Goal: Task Accomplishment & Management: Manage account settings

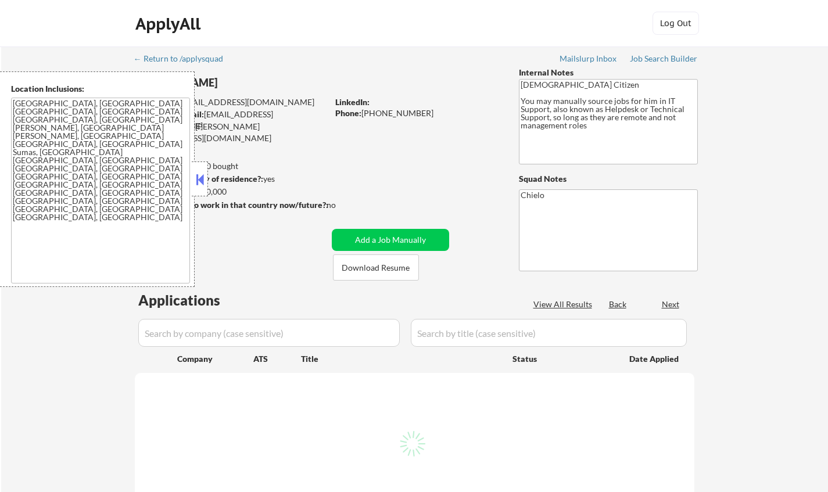
select select ""pending""
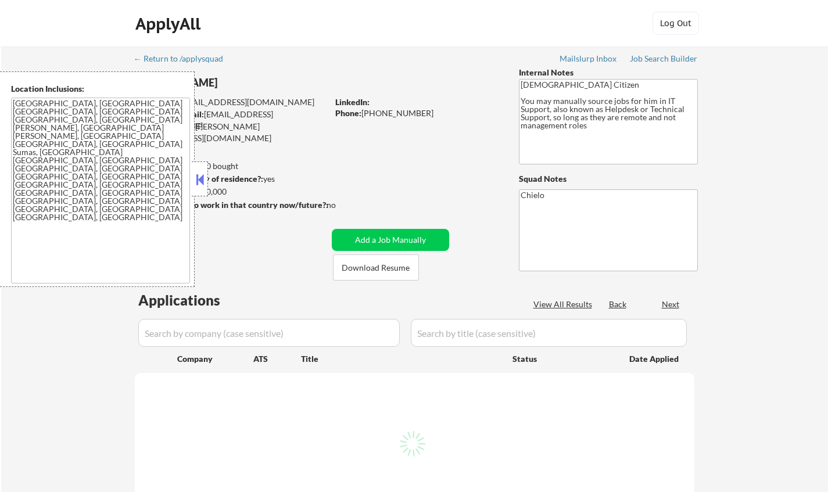
select select ""pending""
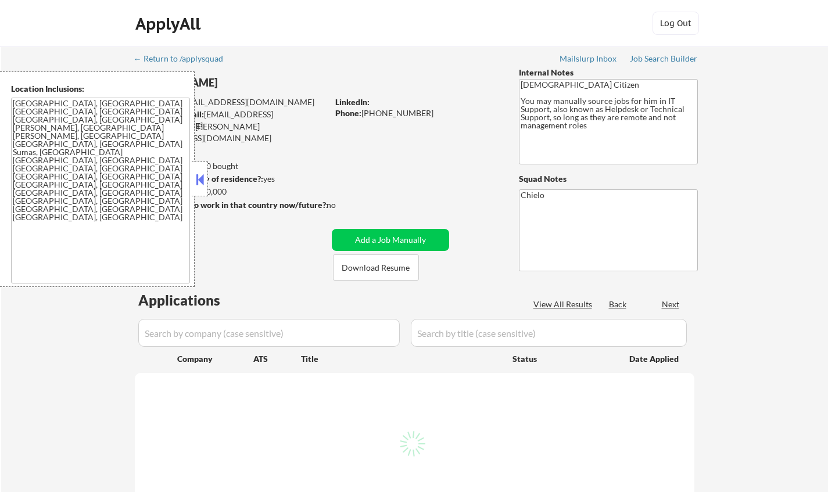
select select ""pending""
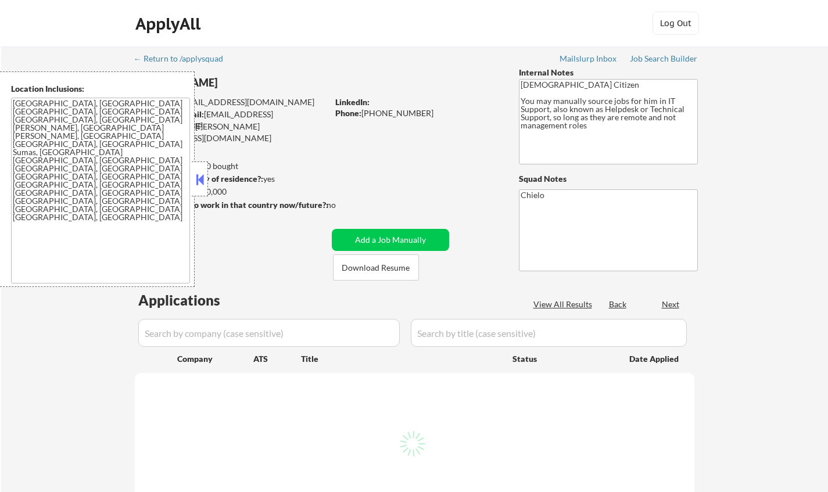
select select ""pending""
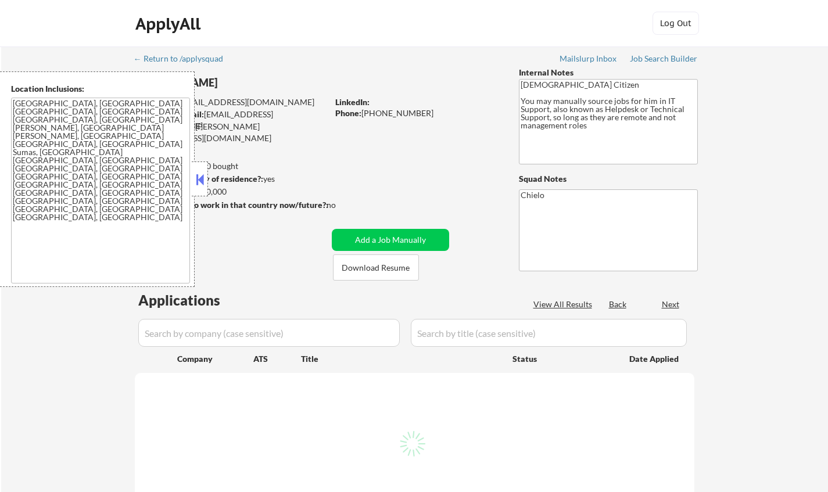
select select ""pending""
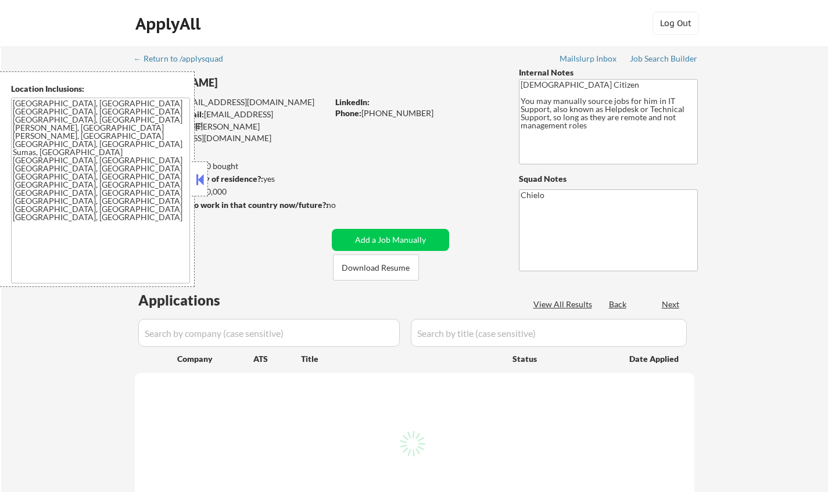
select select ""pending""
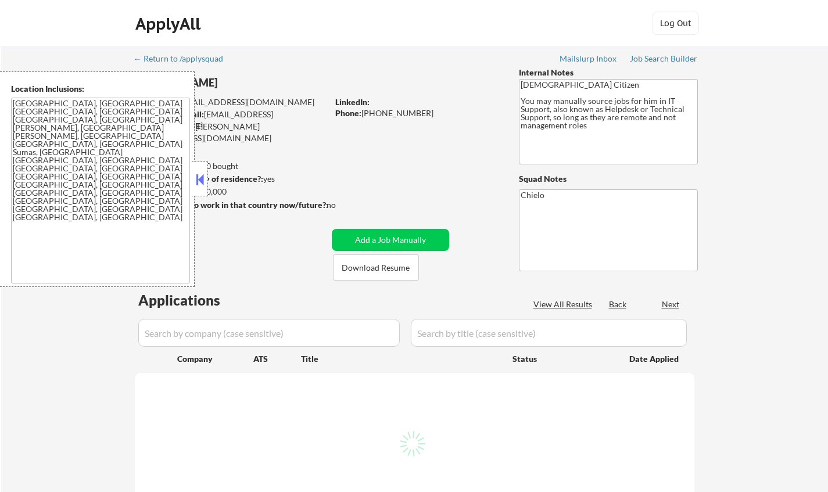
select select ""pending""
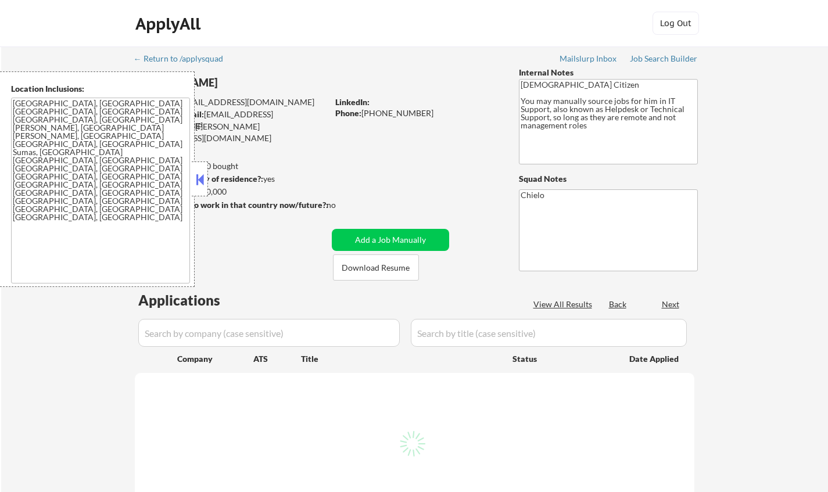
select select ""pending""
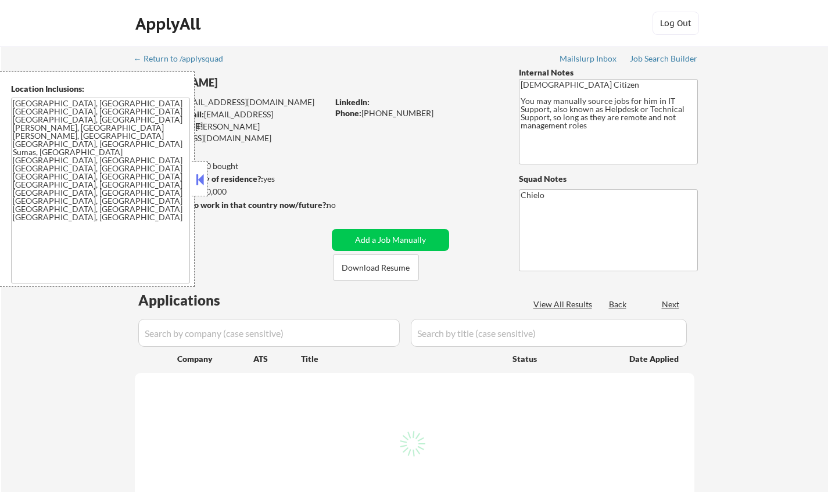
select select ""pending""
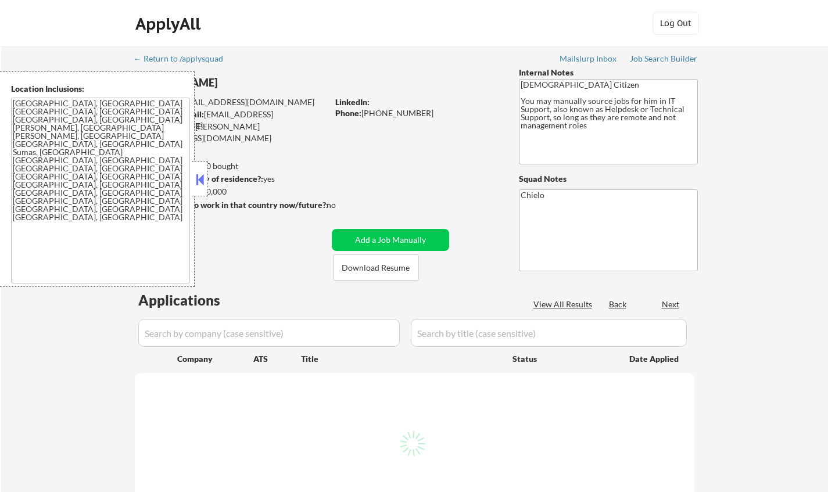
select select ""pending""
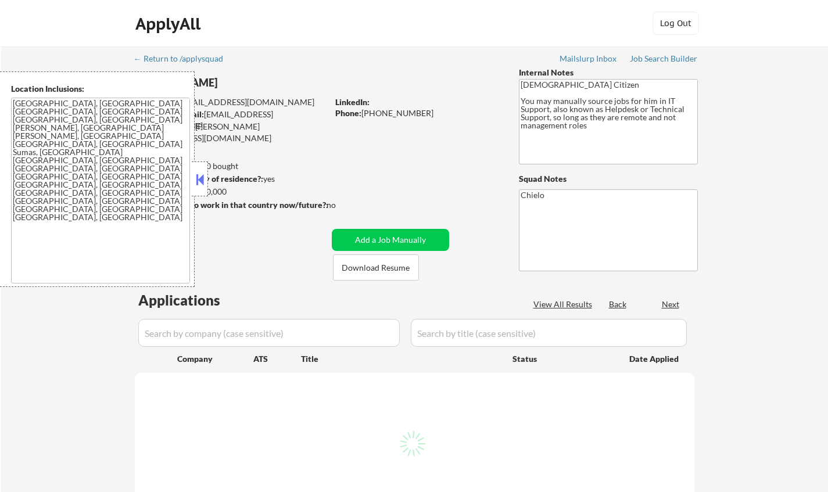
select select ""pending""
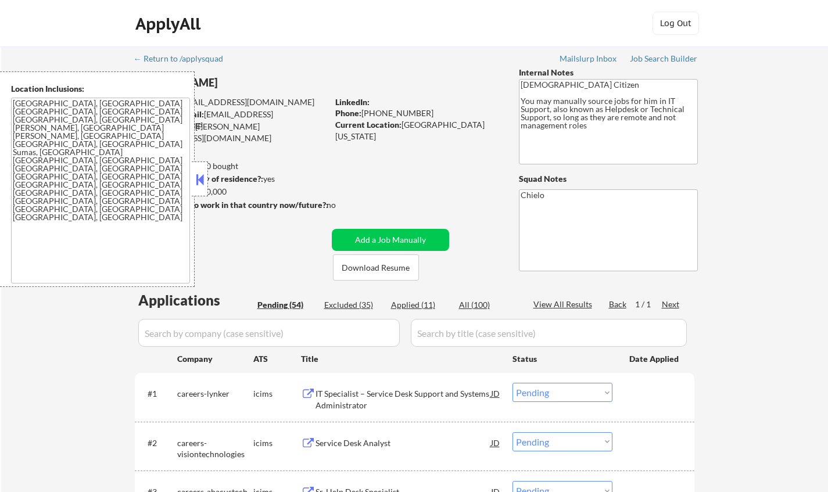
scroll to position [116, 0]
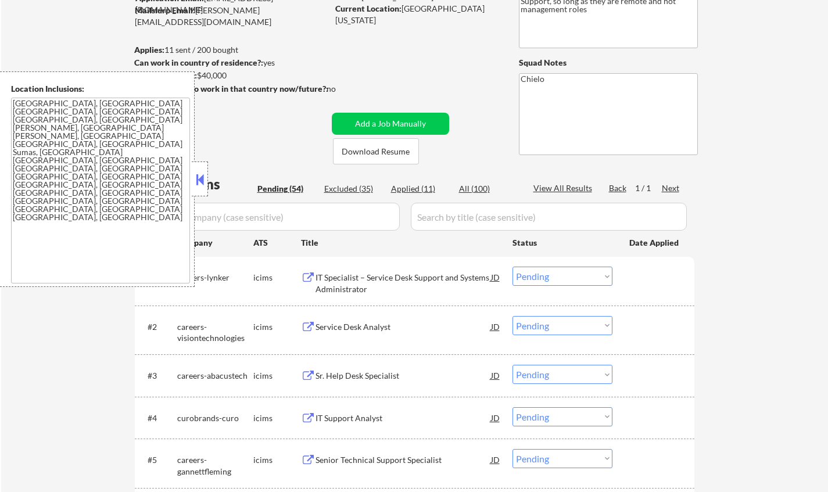
click at [194, 185] on button at bounding box center [200, 179] width 13 height 17
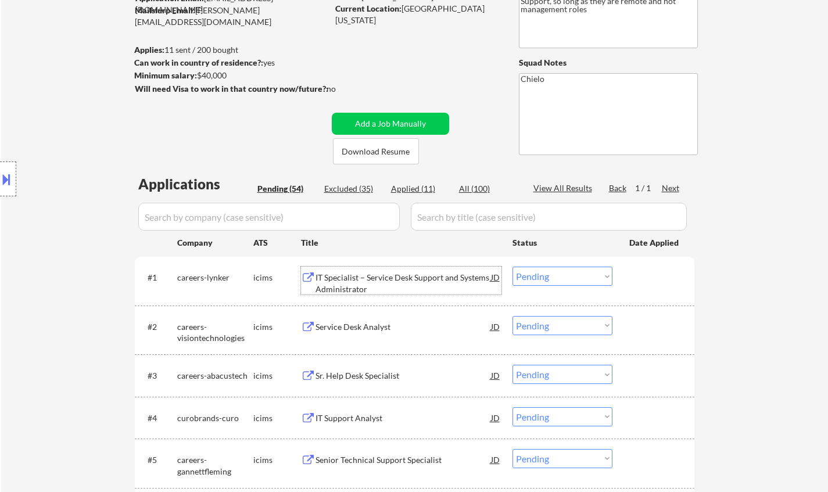
click at [379, 278] on div "IT Specialist – Service Desk Support and Systems Administrator" at bounding box center [404, 283] width 176 height 23
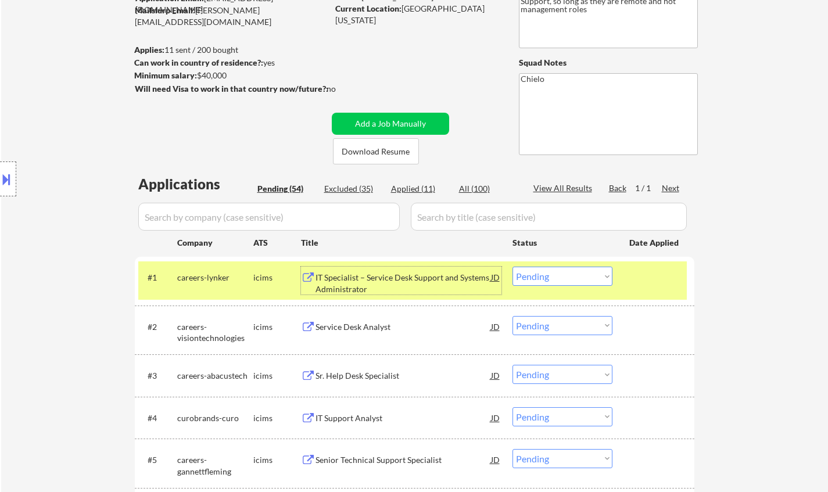
drag, startPoint x: 590, startPoint y: 272, endPoint x: 600, endPoint y: 282, distance: 14.8
click at [590, 272] on select "Choose an option... Pending Applied Excluded (Questions) Excluded (Expired) Exc…" at bounding box center [563, 276] width 100 height 19
click at [513, 267] on select "Choose an option... Pending Applied Excluded (Questions) Excluded (Expired) Exc…" at bounding box center [563, 276] width 100 height 19
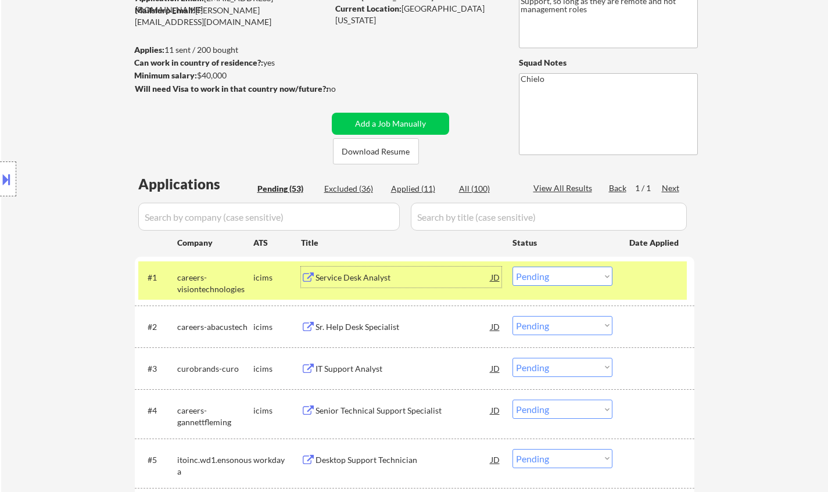
click at [364, 278] on div "Service Desk Analyst" at bounding box center [404, 278] width 176 height 12
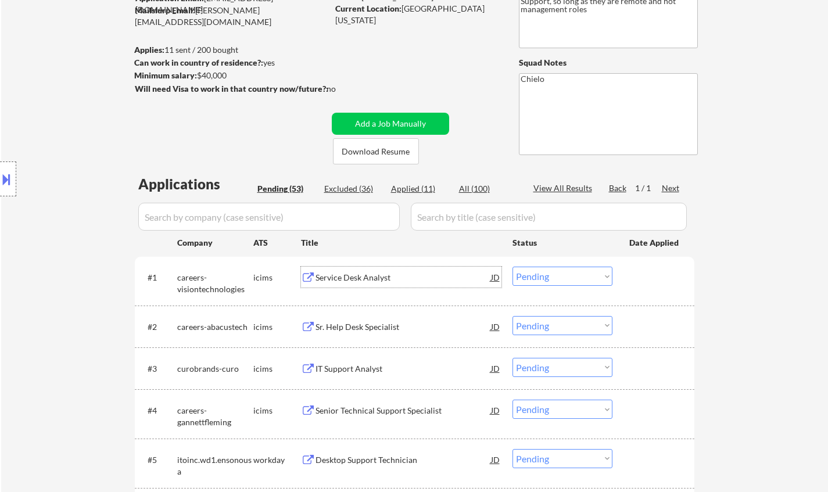
click at [360, 329] on div "Sr. Help Desk Specialist" at bounding box center [404, 327] width 176 height 12
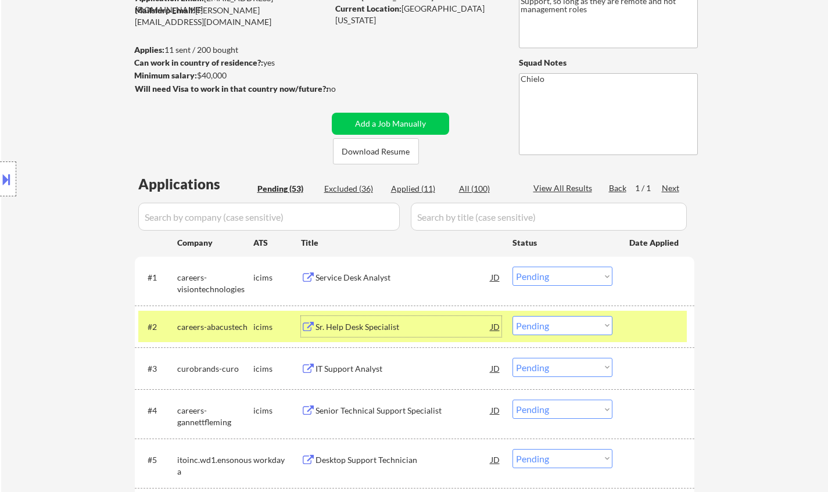
click at [556, 276] on select "Choose an option... Pending Applied Excluded (Questions) Excluded (Expired) Exc…" at bounding box center [563, 276] width 100 height 19
click at [513, 267] on select "Choose an option... Pending Applied Excluded (Questions) Excluded (Expired) Exc…" at bounding box center [563, 276] width 100 height 19
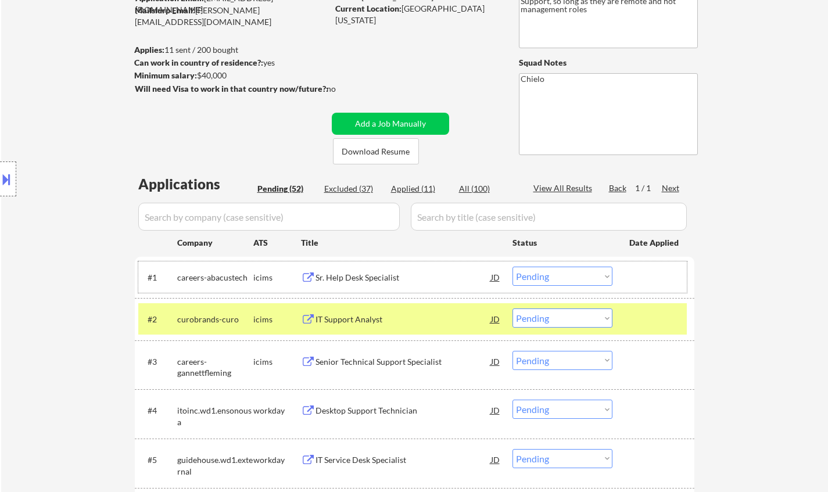
click at [536, 265] on div "#1 careers-abacustech icims Sr. Help Desk Specialist JD Choose an option... Pen…" at bounding box center [412, 277] width 549 height 31
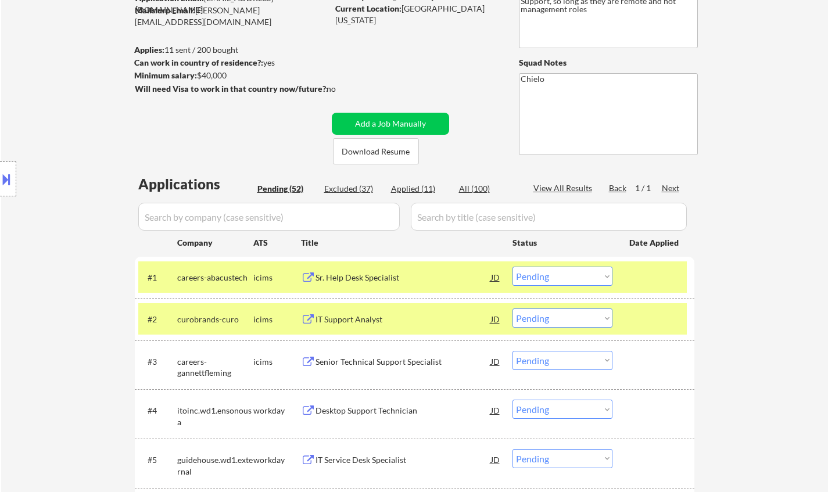
click at [537, 274] on select "Choose an option... Pending Applied Excluded (Questions) Excluded (Expired) Exc…" at bounding box center [563, 276] width 100 height 19
click at [513, 267] on select "Choose an option... Pending Applied Excluded (Questions) Excluded (Expired) Exc…" at bounding box center [563, 276] width 100 height 19
click at [341, 275] on div "Sr. Help Desk Specialist" at bounding box center [404, 278] width 176 height 12
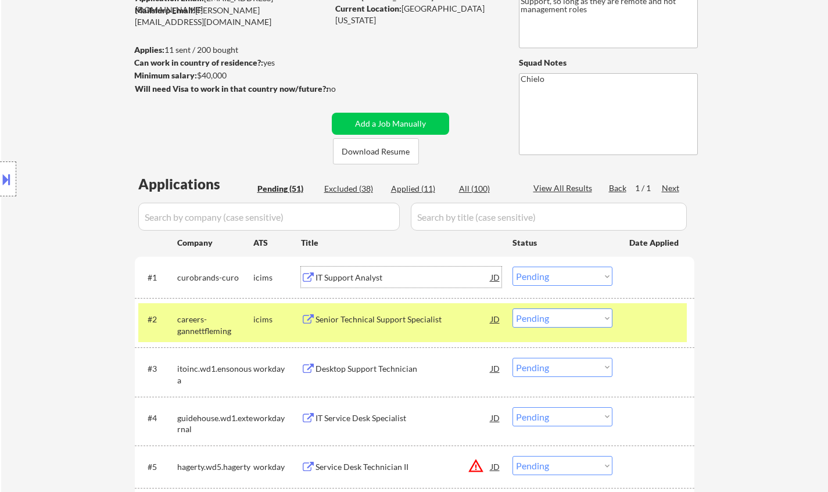
click at [368, 276] on div "IT Support Analyst" at bounding box center [404, 278] width 176 height 12
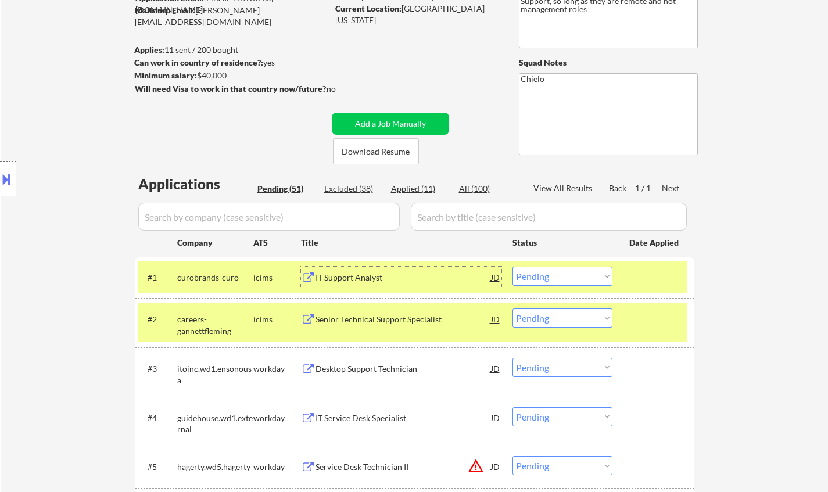
click at [590, 281] on select "Choose an option... Pending Applied Excluded (Questions) Excluded (Expired) Exc…" at bounding box center [563, 276] width 100 height 19
click at [513, 267] on select "Choose an option... Pending Applied Excluded (Questions) Excluded (Expired) Exc…" at bounding box center [563, 276] width 100 height 19
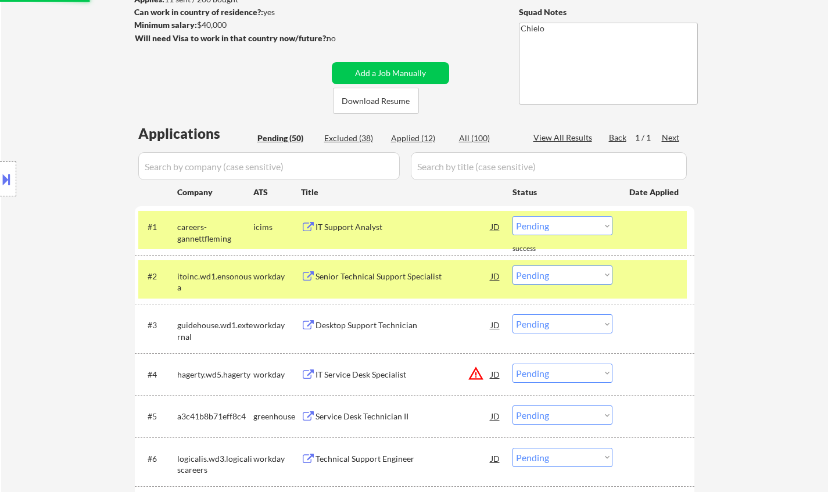
scroll to position [174, 0]
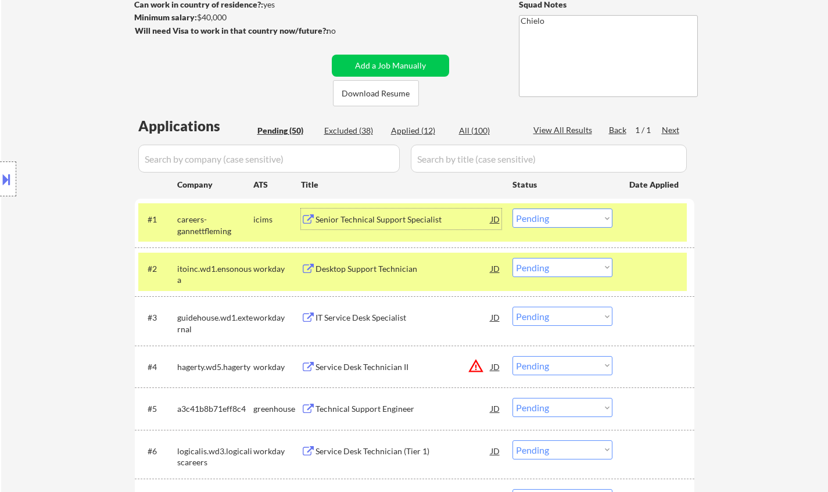
click at [358, 223] on div "Senior Technical Support Specialist" at bounding box center [404, 220] width 176 height 12
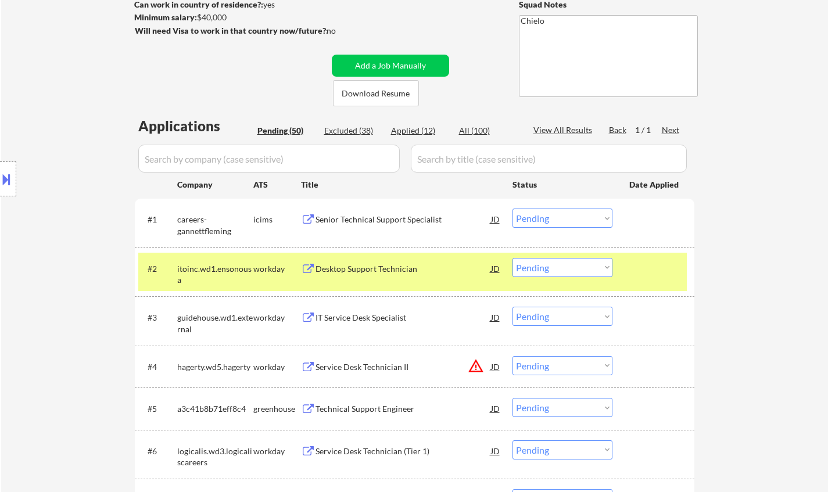
drag, startPoint x: 557, startPoint y: 218, endPoint x: 559, endPoint y: 225, distance: 7.6
click at [557, 218] on select "Choose an option... Pending Applied Excluded (Questions) Excluded (Expired) Exc…" at bounding box center [563, 218] width 100 height 19
click at [513, 209] on select "Choose an option... Pending Applied Excluded (Questions) Excluded (Expired) Exc…" at bounding box center [563, 218] width 100 height 19
select select ""pending""
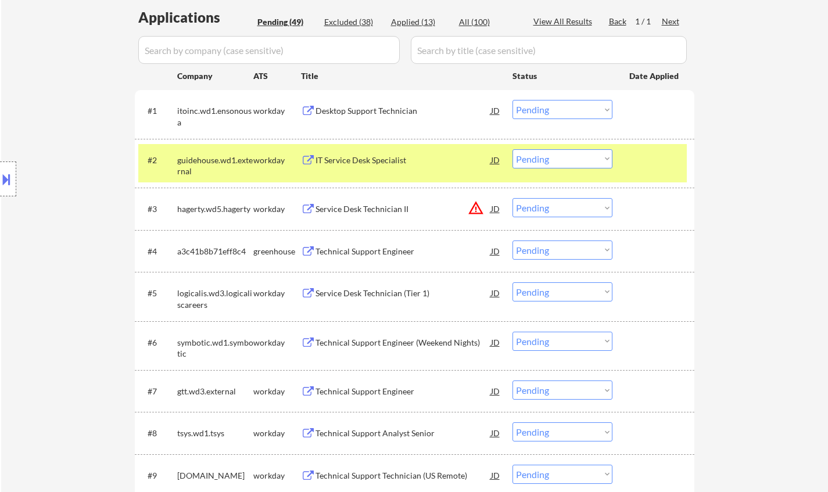
scroll to position [291, 0]
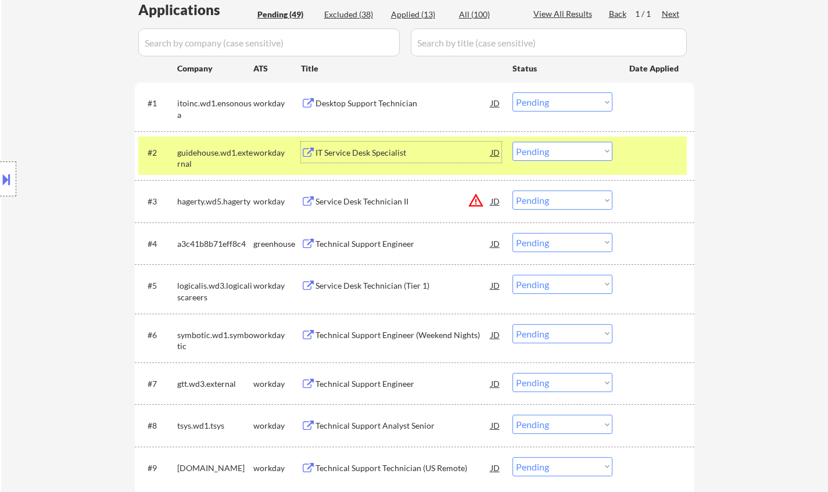
click at [353, 153] on div "IT Service Desk Specialist" at bounding box center [404, 153] width 176 height 12
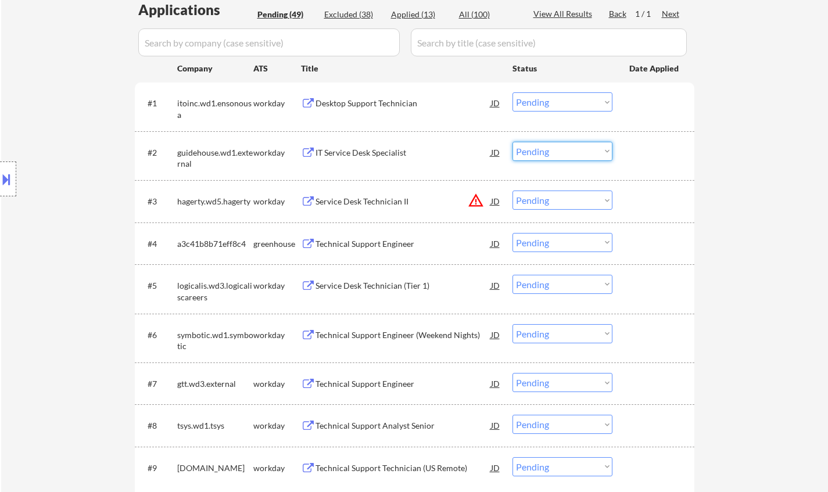
click at [550, 150] on select "Choose an option... Pending Applied Excluded (Questions) Excluded (Expired) Exc…" at bounding box center [563, 151] width 100 height 19
click at [513, 142] on select "Choose an option... Pending Applied Excluded (Questions) Excluded (Expired) Exc…" at bounding box center [563, 151] width 100 height 19
select select ""pending""
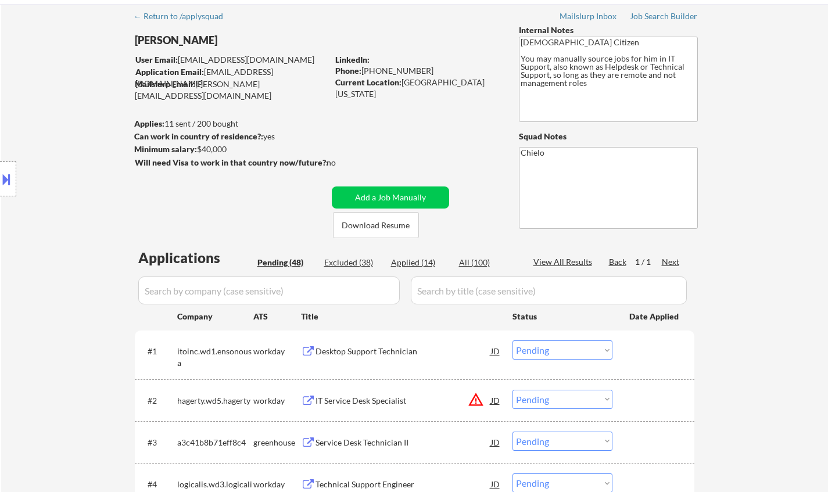
scroll to position [0, 0]
